Goal: Find specific page/section: Find specific page/section

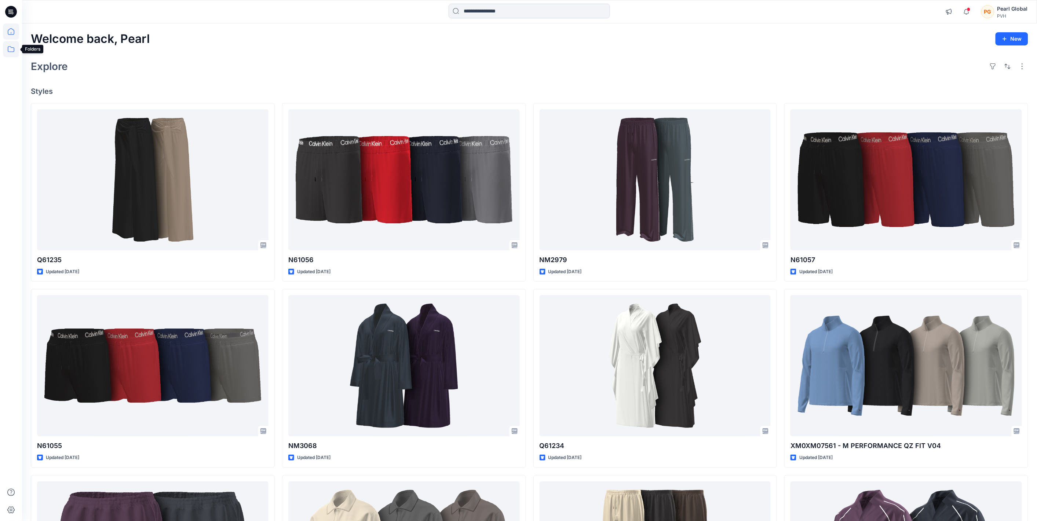
click at [9, 50] on icon at bounding box center [11, 49] width 16 height 16
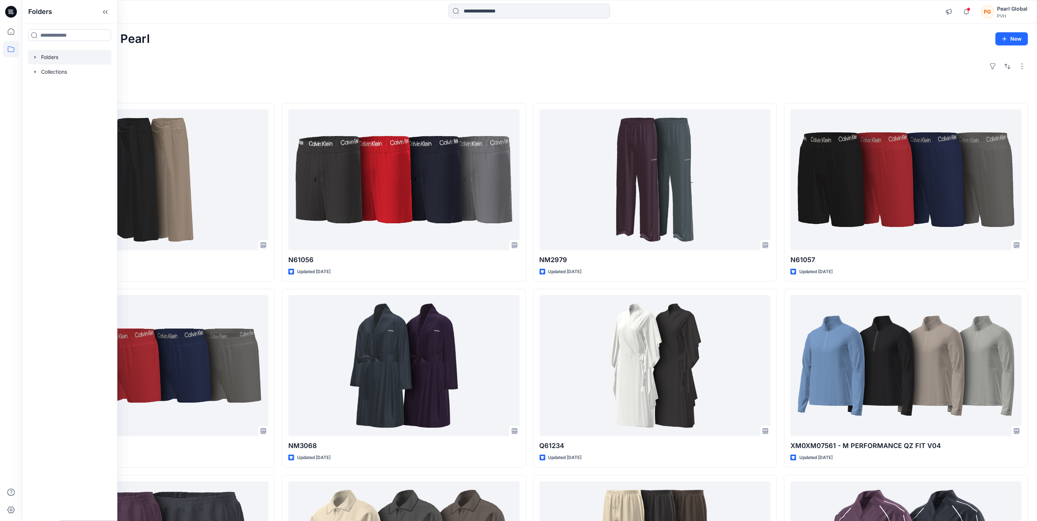
click at [34, 58] on icon "button" at bounding box center [35, 57] width 6 height 6
click at [40, 72] on icon "button" at bounding box center [43, 72] width 6 height 6
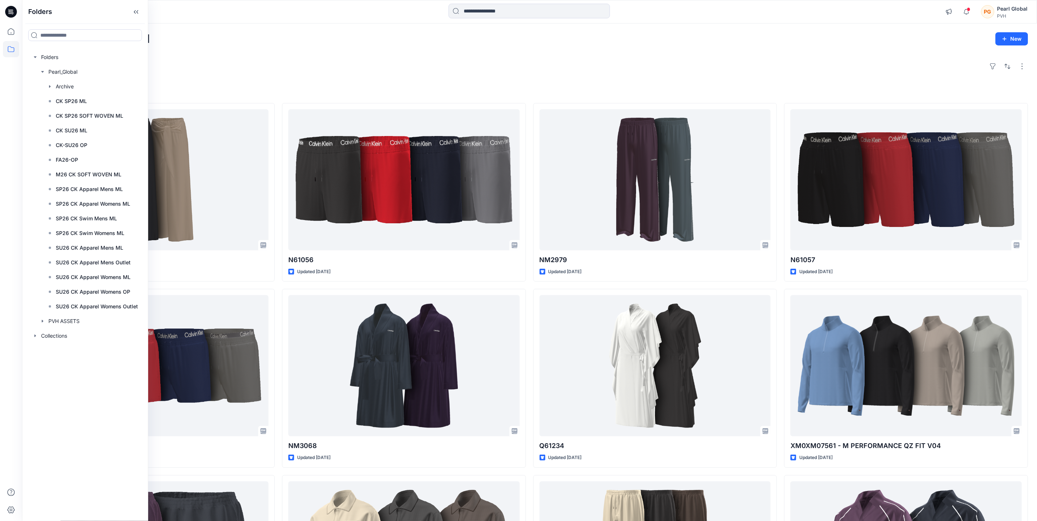
click at [338, 59] on div "Explore" at bounding box center [530, 67] width 998 height 18
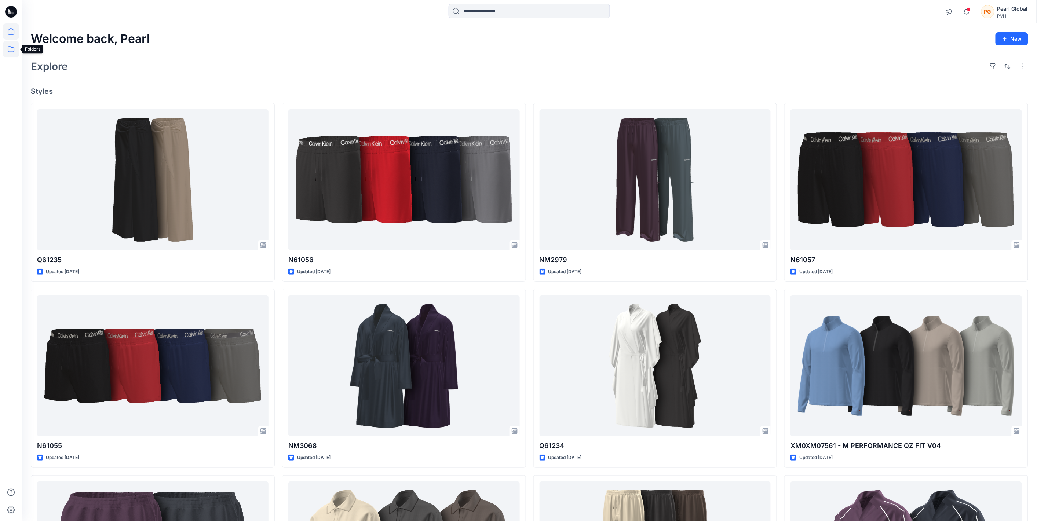
click at [7, 49] on icon at bounding box center [11, 49] width 16 height 16
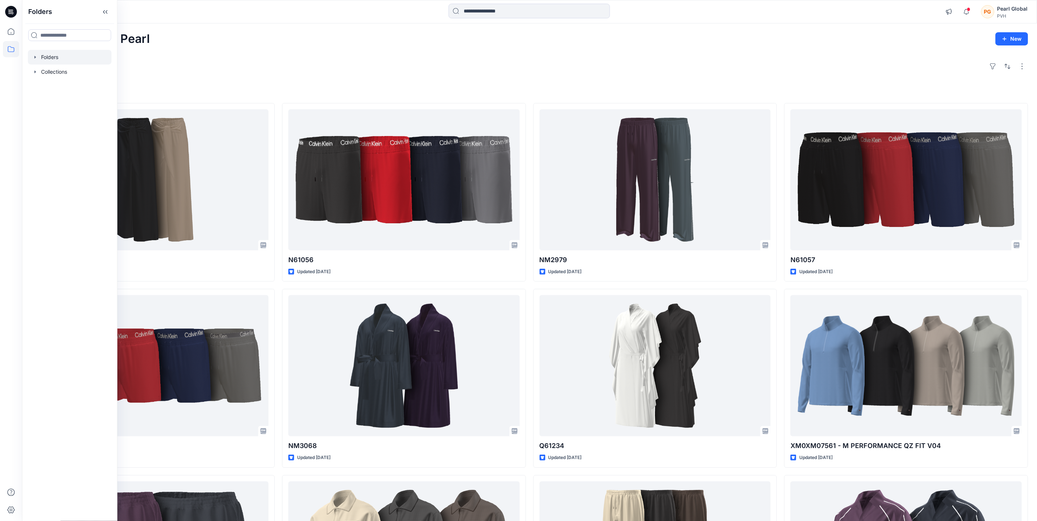
click at [34, 55] on icon "button" at bounding box center [35, 57] width 6 height 6
click at [44, 85] on icon "button" at bounding box center [43, 87] width 6 height 6
click at [51, 101] on icon "button" at bounding box center [50, 101] width 6 height 6
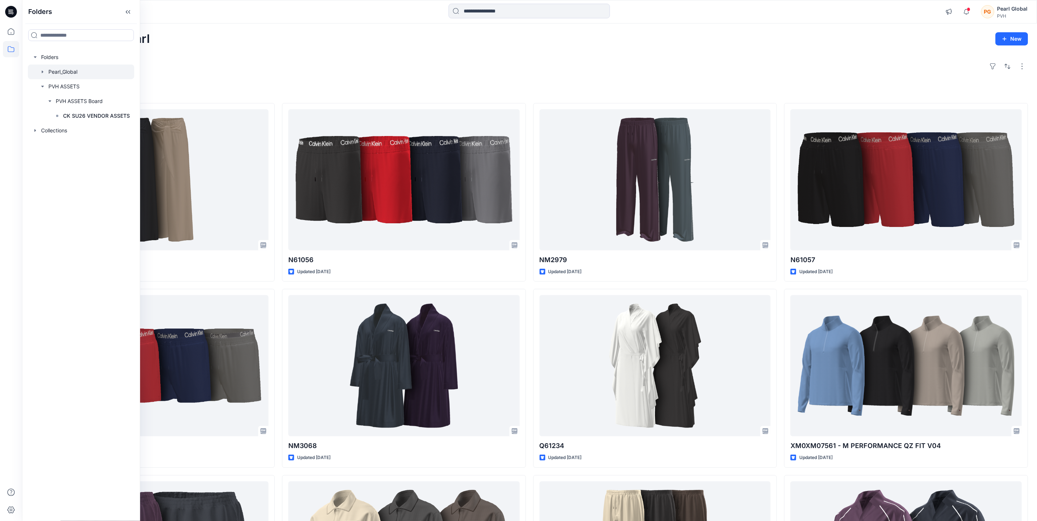
click at [42, 69] on icon "button" at bounding box center [43, 72] width 6 height 6
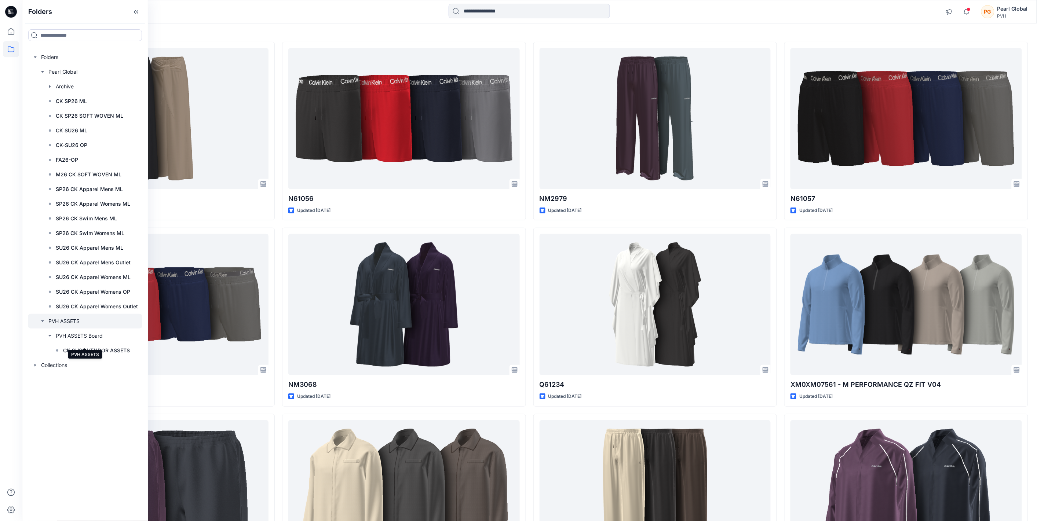
scroll to position [81, 0]
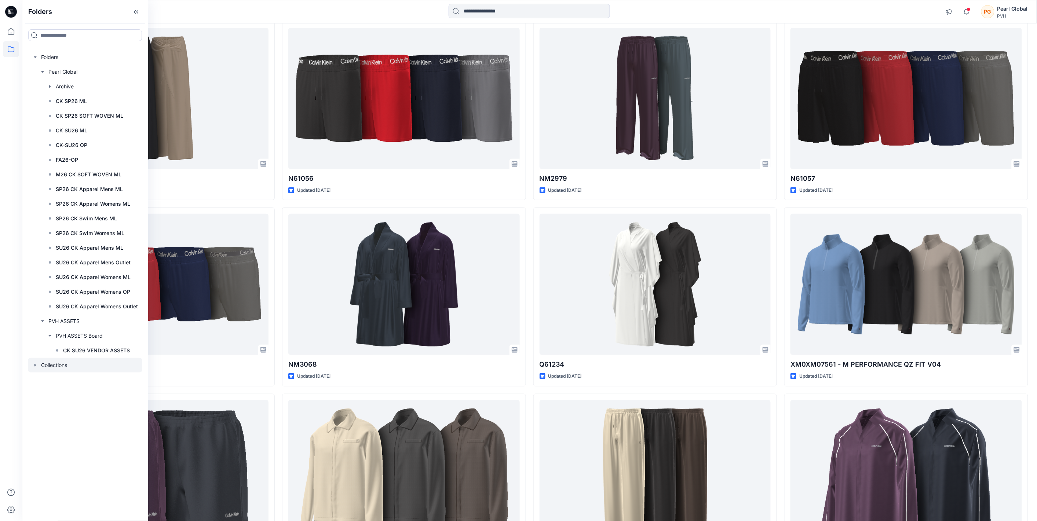
click at [34, 364] on icon "button" at bounding box center [35, 365] width 6 height 6
click at [68, 324] on div at bounding box center [85, 321] width 114 height 15
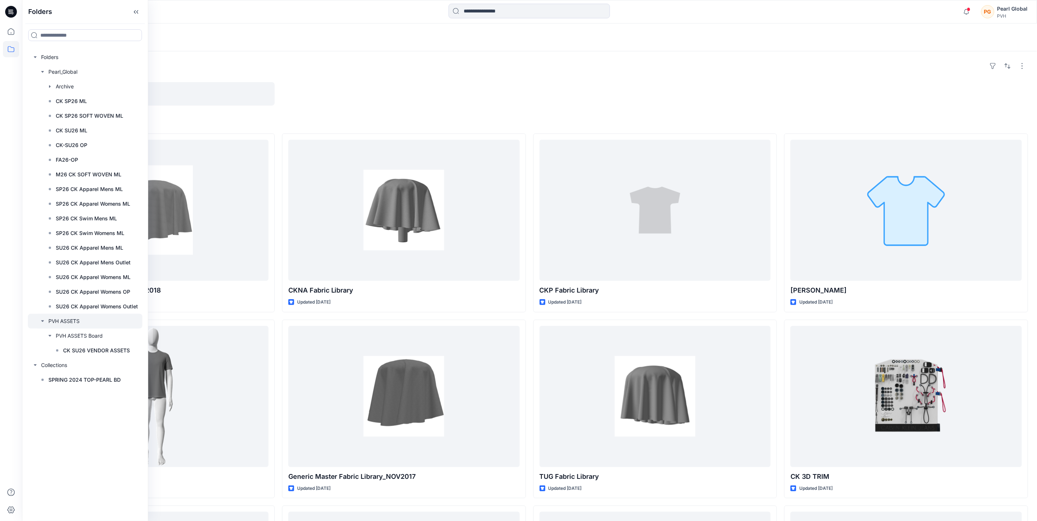
click at [448, 101] on div at bounding box center [404, 93] width 244 height 23
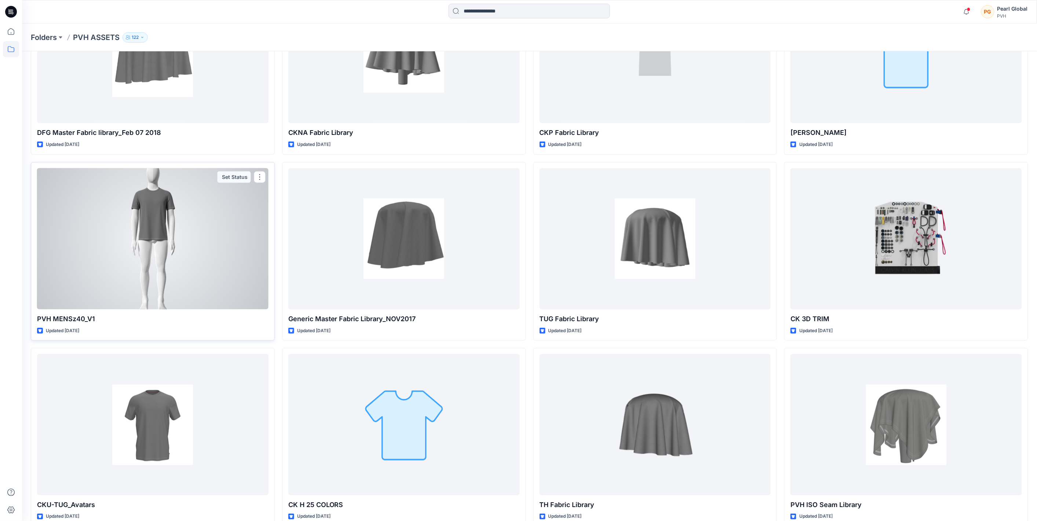
scroll to position [155, 0]
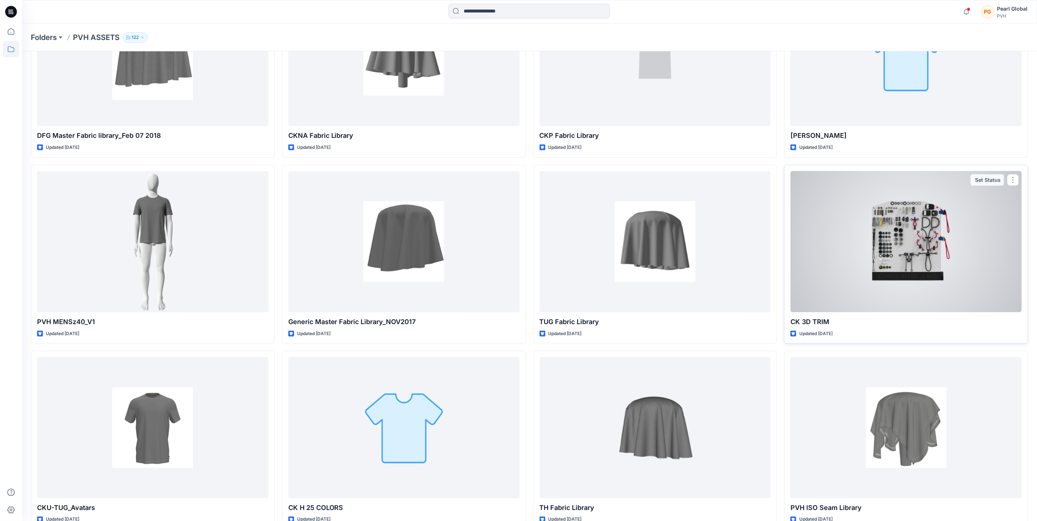
click at [893, 229] on div at bounding box center [906, 241] width 231 height 141
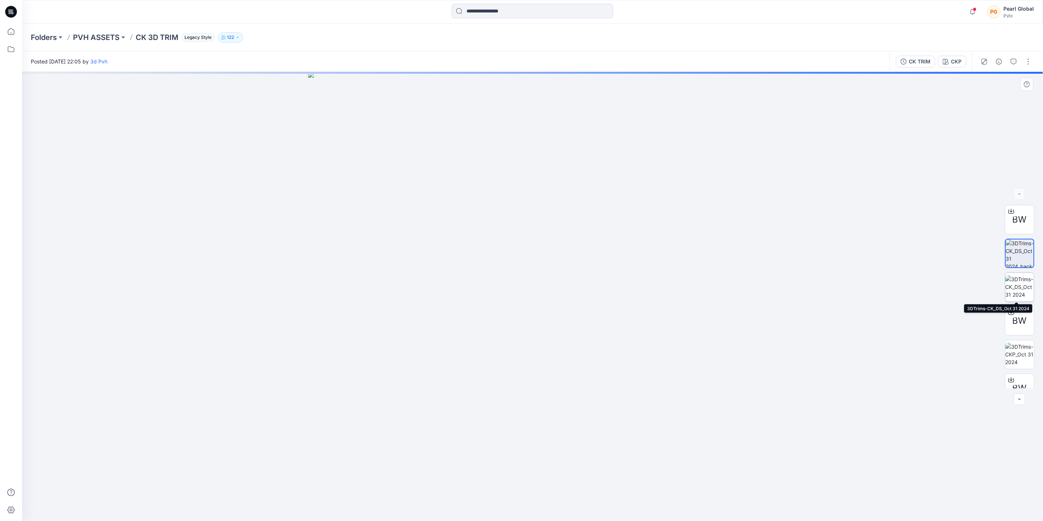
click at [1017, 283] on img at bounding box center [1020, 287] width 29 height 23
click at [1019, 358] on img at bounding box center [1020, 354] width 29 height 23
click at [1021, 326] on img at bounding box center [1020, 327] width 29 height 29
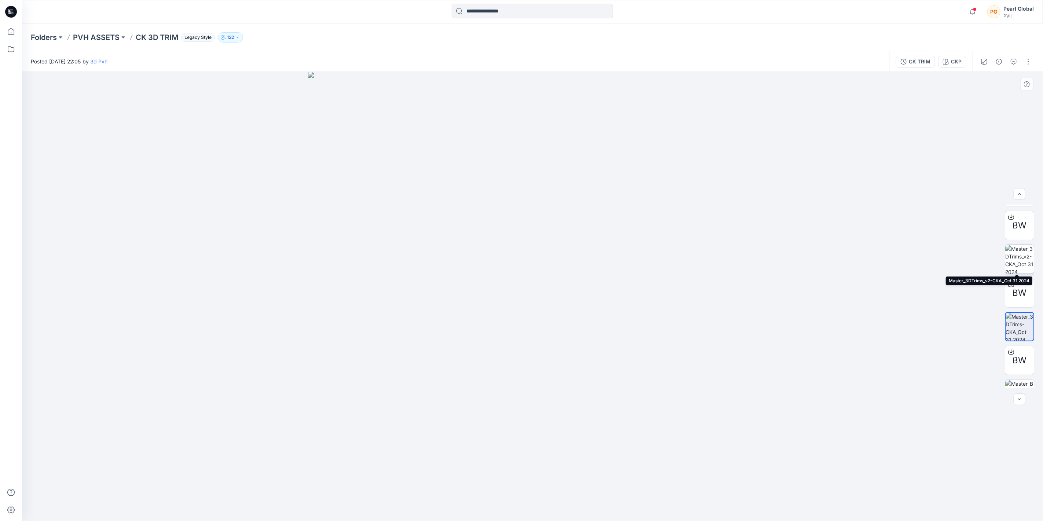
click at [1024, 258] on img at bounding box center [1020, 259] width 29 height 29
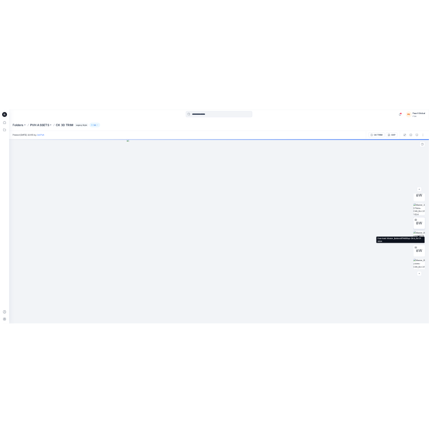
scroll to position [251, 0]
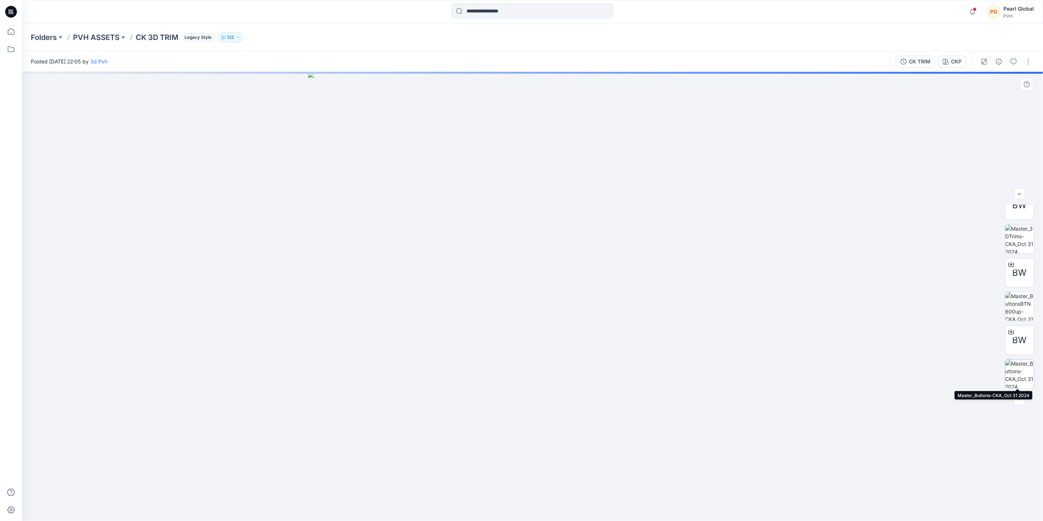
click at [1015, 375] on img at bounding box center [1020, 374] width 29 height 29
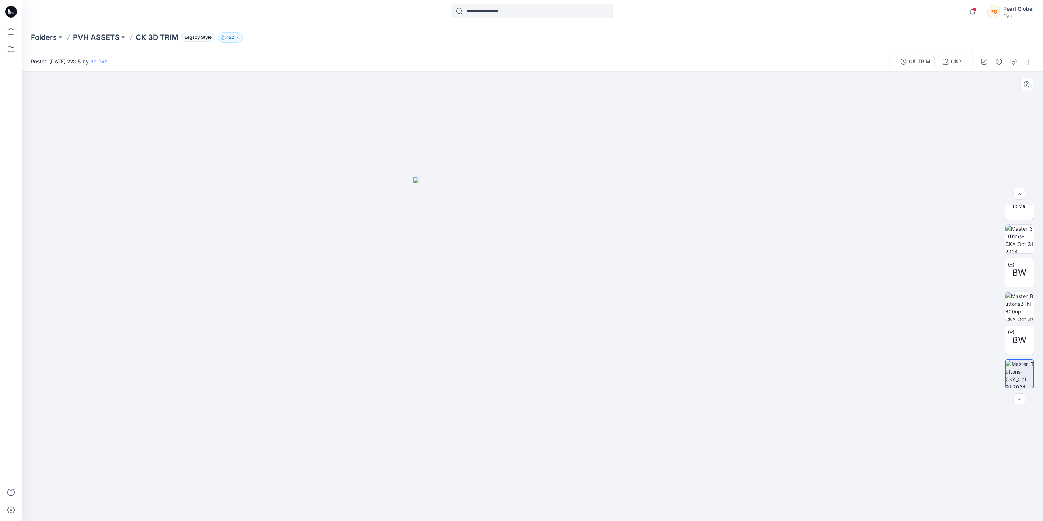
click at [125, 249] on div at bounding box center [532, 296] width 1021 height 449
